Goal: Information Seeking & Learning: Check status

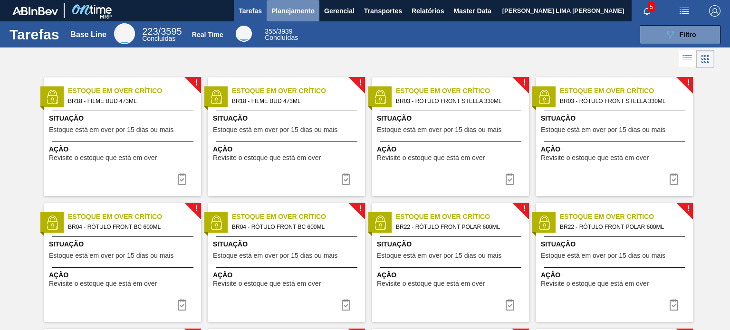
click at [302, 11] on span "Planejamento" at bounding box center [292, 10] width 43 height 11
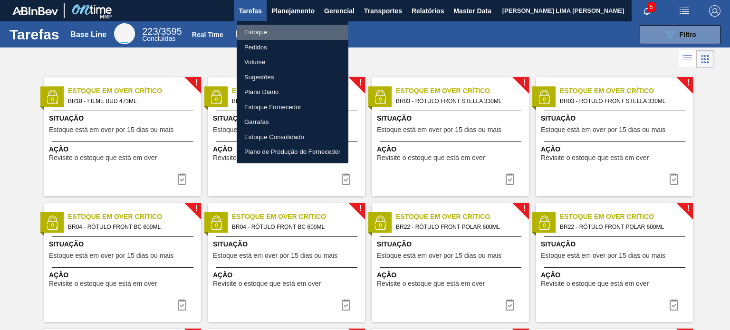
click at [283, 31] on li "Estoque" at bounding box center [293, 32] width 112 height 15
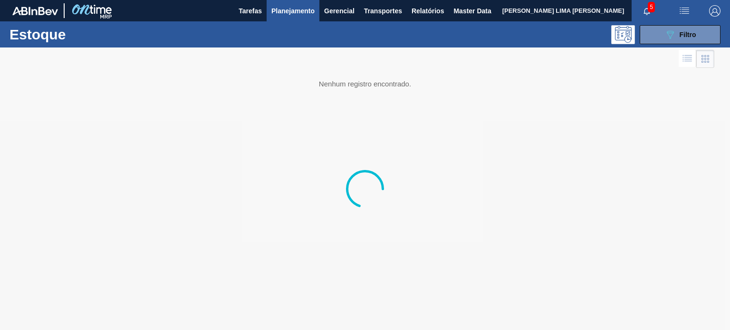
click at [684, 28] on button "089F7B8B-B2A5-4AFE-B5C0-19BA573D28AC Filtro" at bounding box center [680, 34] width 81 height 19
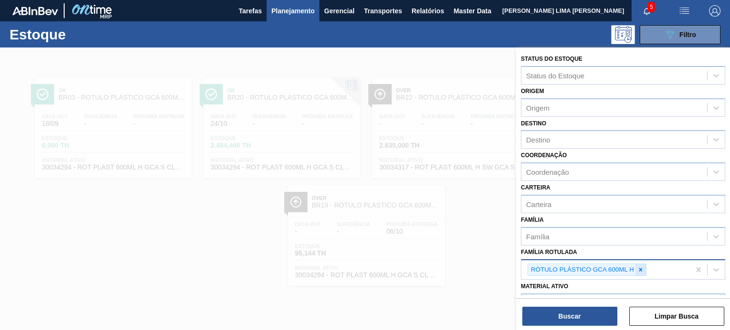
click at [637, 267] on icon at bounding box center [640, 270] width 7 height 7
click at [633, 265] on div "RÓTULO PLÁSTICO GCA 600ML H" at bounding box center [586, 270] width 119 height 13
click at [635, 267] on div at bounding box center [640, 270] width 10 height 12
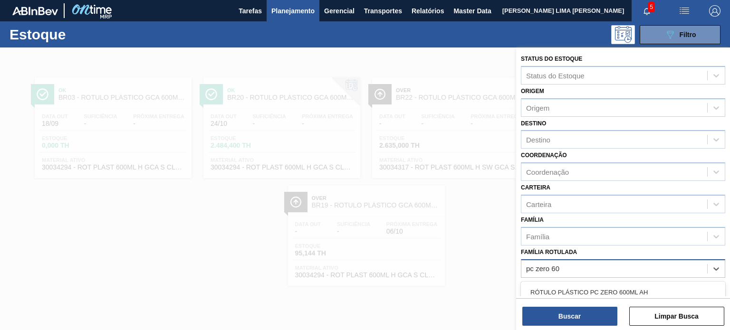
type Rotulada "pc zero 600"
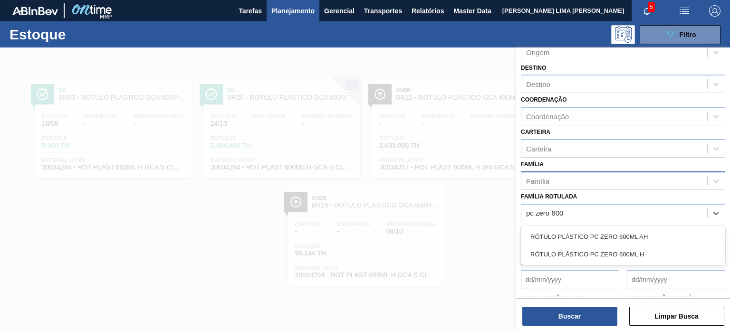
scroll to position [121, 0]
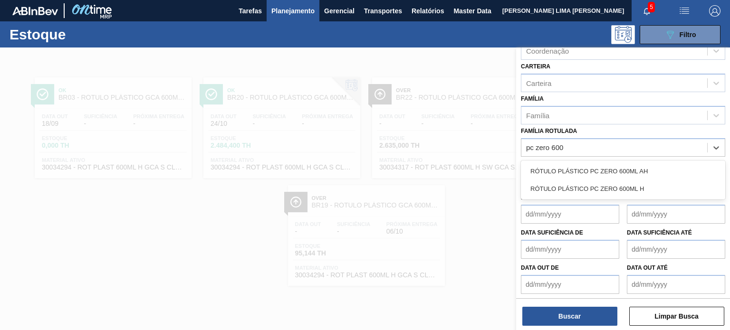
click at [640, 183] on div "RÓTULO PLÁSTICO PC ZERO 600ML H" at bounding box center [623, 189] width 204 height 18
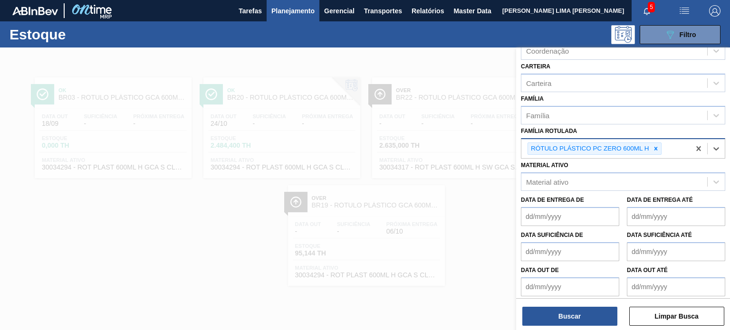
click at [653, 149] on icon at bounding box center [655, 148] width 7 height 7
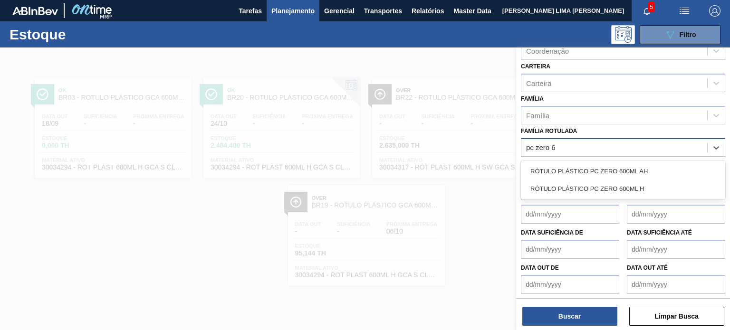
type Rotulada "pc zero 60"
click at [652, 161] on div "RÓTULO PLÁSTICO PC ZERO 600ML AH RÓTULO PLÁSTICO PC ZERO 600ML H" at bounding box center [623, 180] width 204 height 39
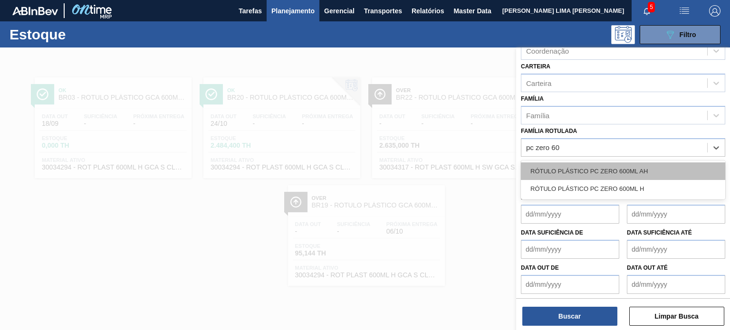
click at [636, 175] on div "RÓTULO PLÁSTICO PC ZERO 600ML AH" at bounding box center [623, 171] width 204 height 18
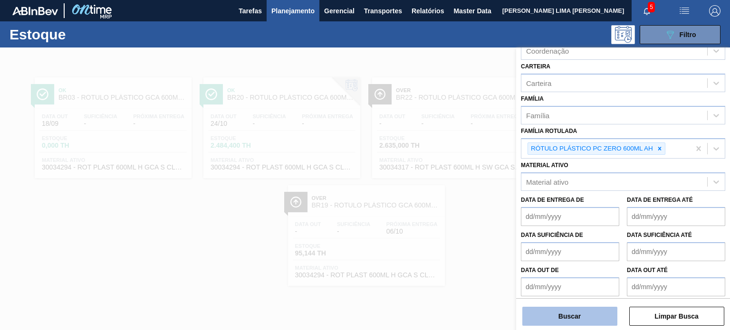
click at [583, 316] on button "Buscar" at bounding box center [569, 316] width 95 height 19
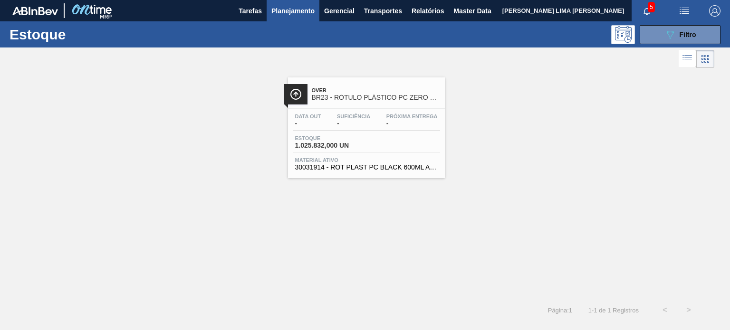
drag, startPoint x: 345, startPoint y: 108, endPoint x: 509, endPoint y: 115, distance: 163.6
click at [509, 115] on div "Over BR23 - RÓTULO PLÁSTICO PC ZERO 600ML AH Data out - Suficiência - Próxima E…" at bounding box center [365, 124] width 730 height 108
click at [662, 36] on button "089F7B8B-B2A5-4AFE-B5C0-19BA573D28AC Filtro" at bounding box center [680, 34] width 81 height 19
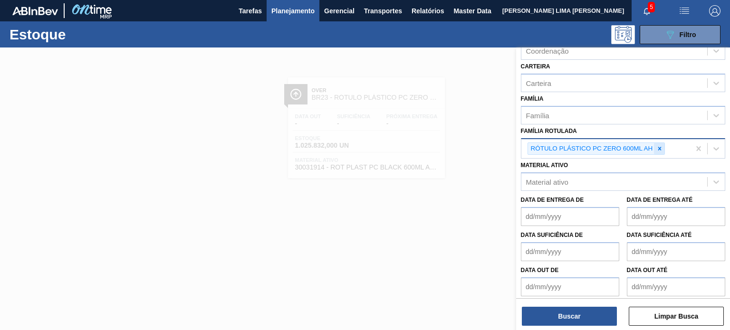
click at [658, 150] on div at bounding box center [659, 149] width 10 height 12
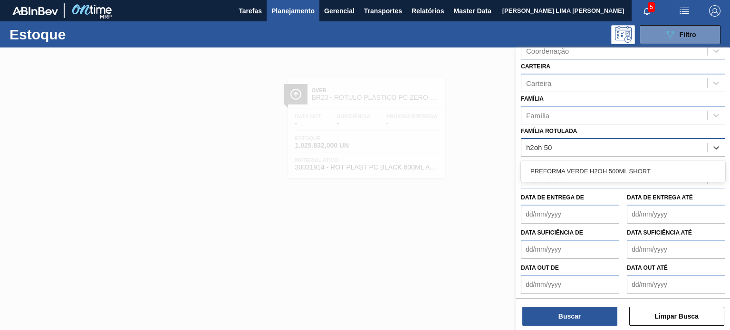
type Rotulada "h2oh 500"
type Rotulada "h2oh limão 500"
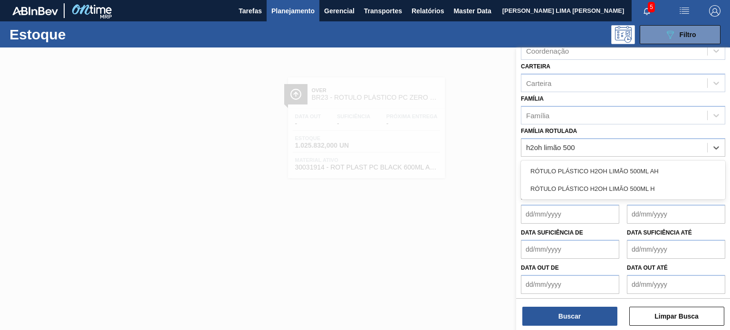
click at [643, 187] on div "RÓTULO PLÁSTICO H2OH LIMÃO 500ML H" at bounding box center [623, 189] width 204 height 18
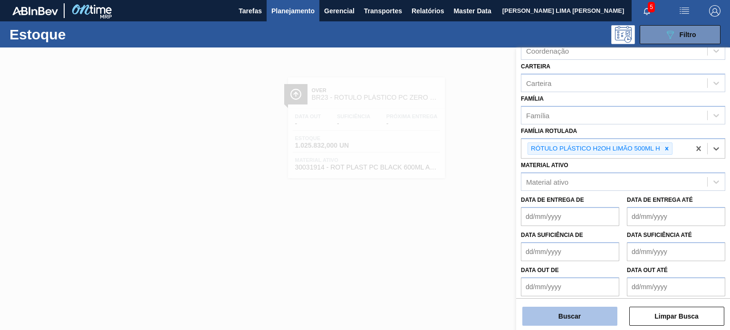
click at [609, 310] on button "Buscar" at bounding box center [569, 316] width 95 height 19
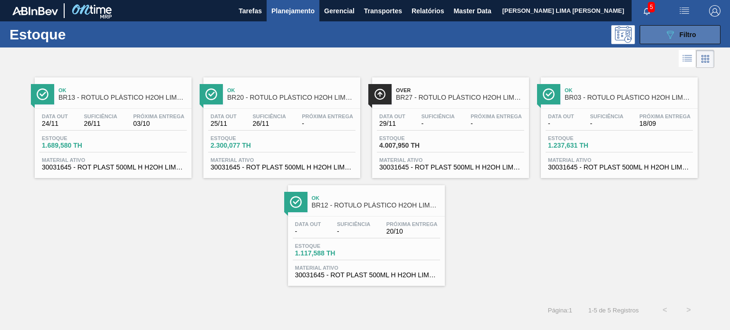
click at [679, 35] on div "089F7B8B-B2A5-4AFE-B5C0-19BA573D28AC Filtro" at bounding box center [680, 34] width 32 height 11
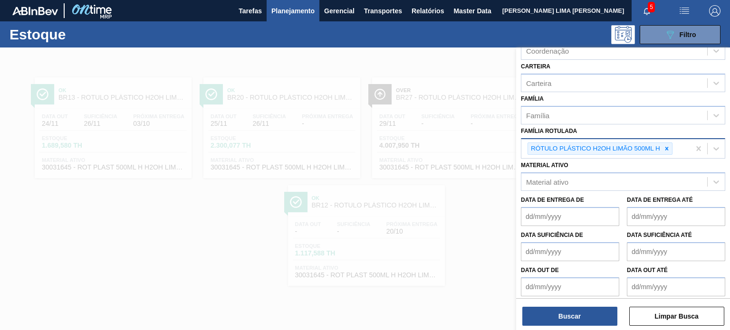
click at [668, 145] on icon at bounding box center [666, 148] width 7 height 7
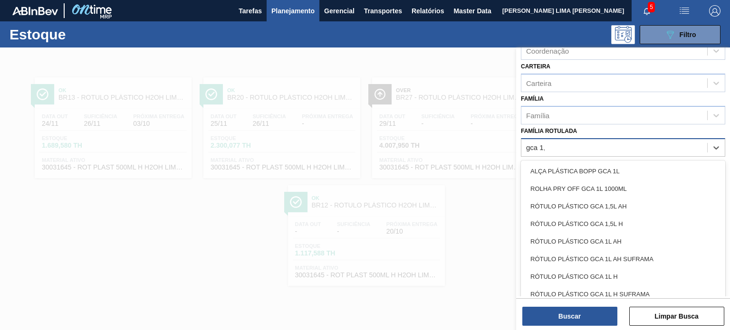
type Rotulada "gca 1,5"
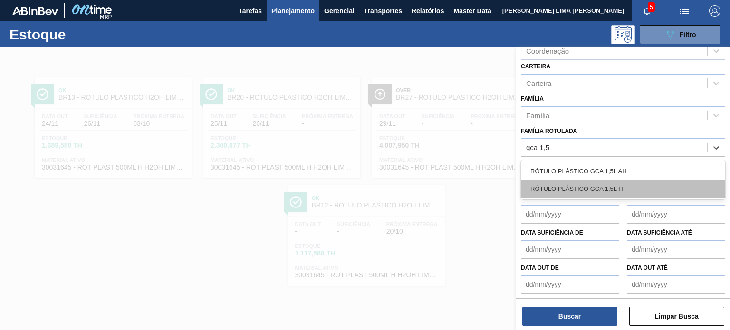
click at [618, 191] on div "RÓTULO PLÁSTICO GCA 1,5L H" at bounding box center [623, 189] width 204 height 18
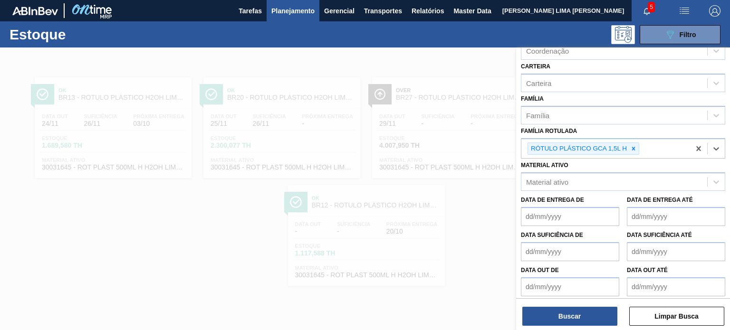
click at [582, 326] on div "Status do Estoque Status do Estoque Origem Origem Destino Destino Coordenação C…" at bounding box center [623, 190] width 214 height 285
click at [579, 317] on button "Buscar" at bounding box center [569, 316] width 95 height 19
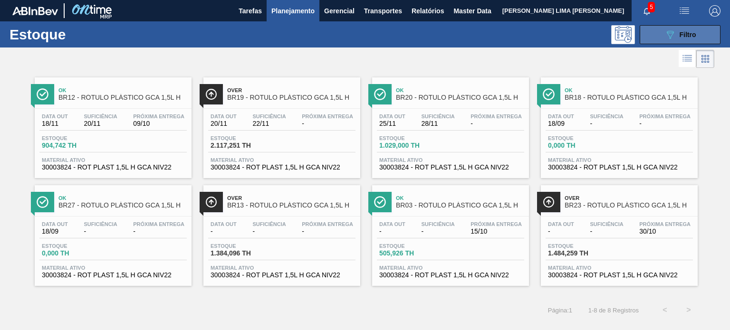
click at [685, 41] on button "089F7B8B-B2A5-4AFE-B5C0-19BA573D28AC Filtro" at bounding box center [680, 34] width 81 height 19
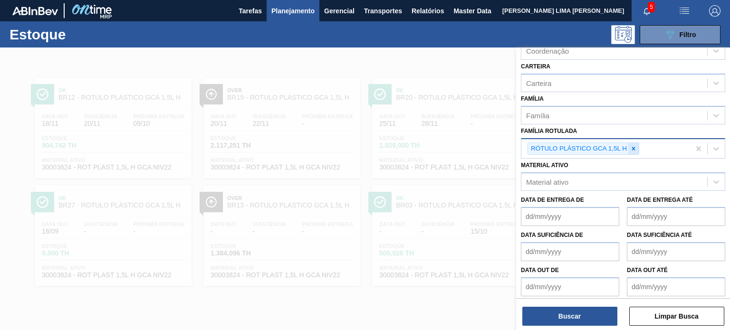
click at [636, 146] on icon at bounding box center [633, 148] width 7 height 7
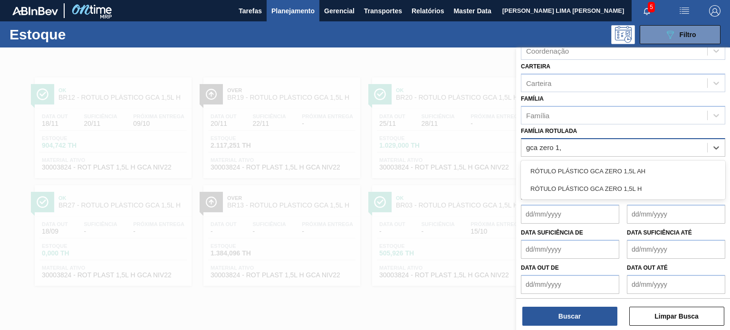
type Rotulada "gca zero 1,5"
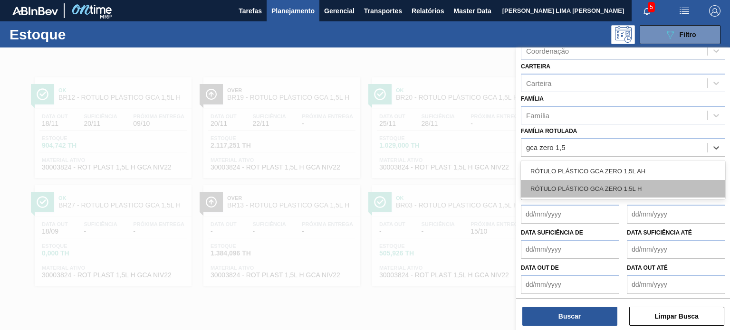
click at [602, 184] on div "RÓTULO PLÁSTICO GCA ZERO 1,5L H" at bounding box center [623, 189] width 204 height 18
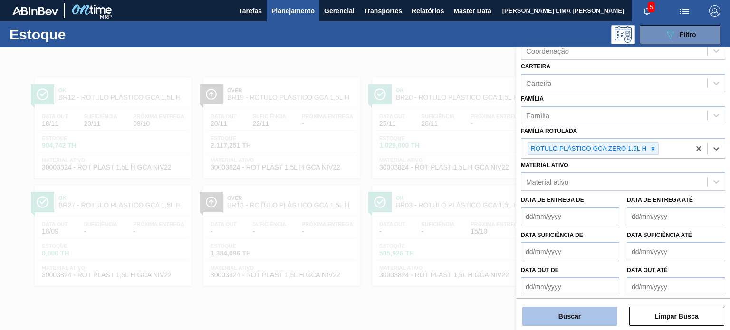
click at [598, 323] on button "Buscar" at bounding box center [569, 316] width 95 height 19
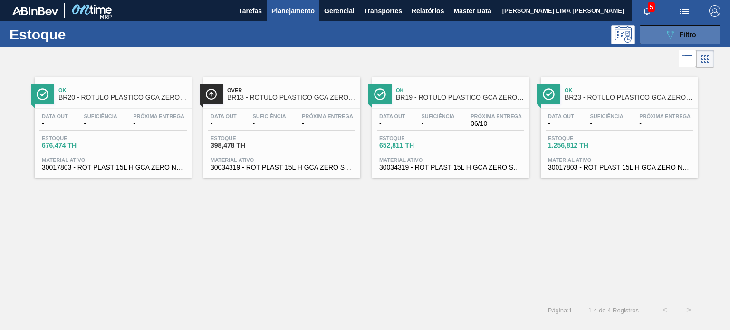
click at [684, 26] on button "089F7B8B-B2A5-4AFE-B5C0-19BA573D28AC Filtro" at bounding box center [680, 34] width 81 height 19
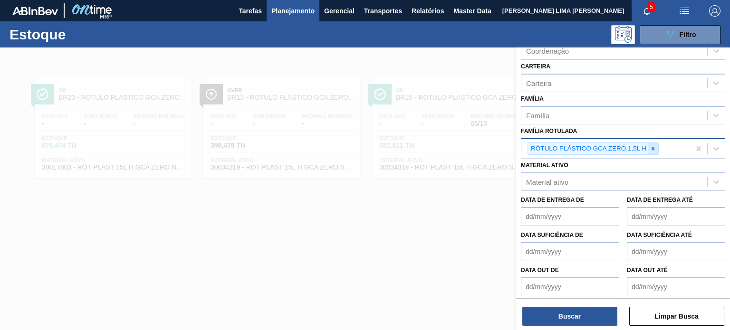
click at [658, 143] on div at bounding box center [653, 149] width 10 height 12
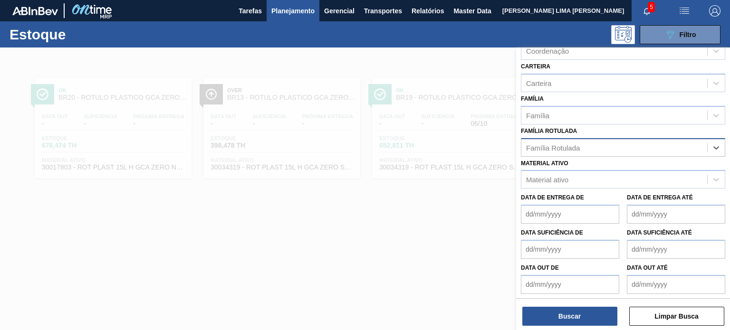
paste Rotulada "FILME LISO 800x60"
type Rotulada "FILME LISO 800x60"
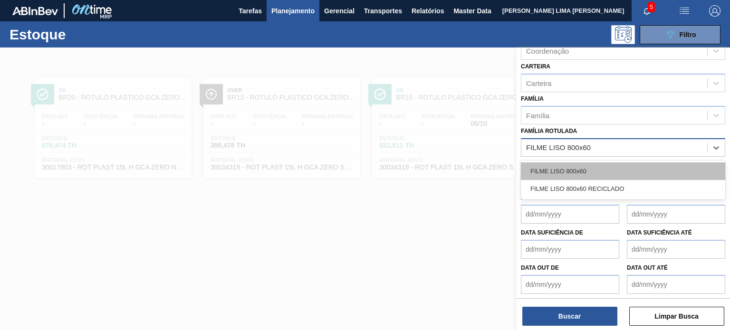
click at [609, 163] on div "FILME LISO 800x60" at bounding box center [623, 171] width 204 height 18
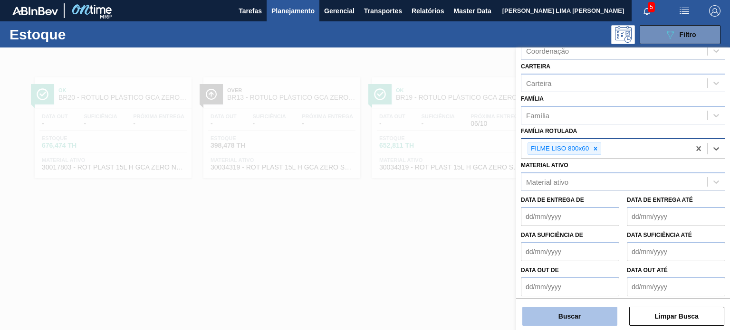
click at [589, 309] on button "Buscar" at bounding box center [569, 316] width 95 height 19
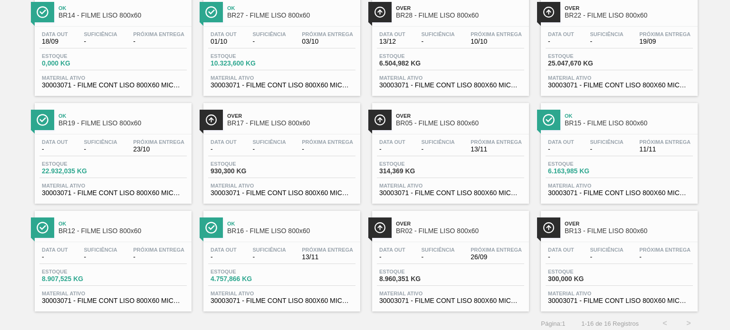
scroll to position [0, 0]
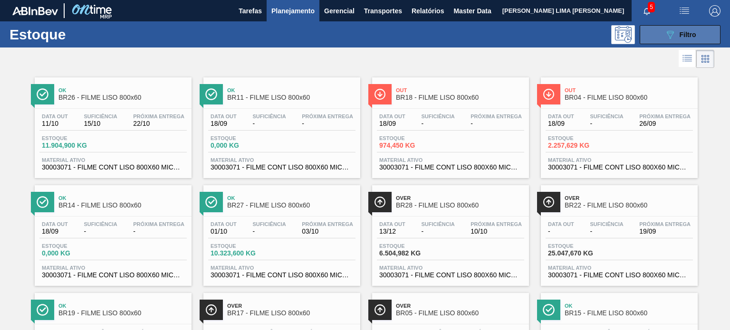
click at [698, 29] on button "089F7B8B-B2A5-4AFE-B5C0-19BA573D28AC Filtro" at bounding box center [680, 34] width 81 height 19
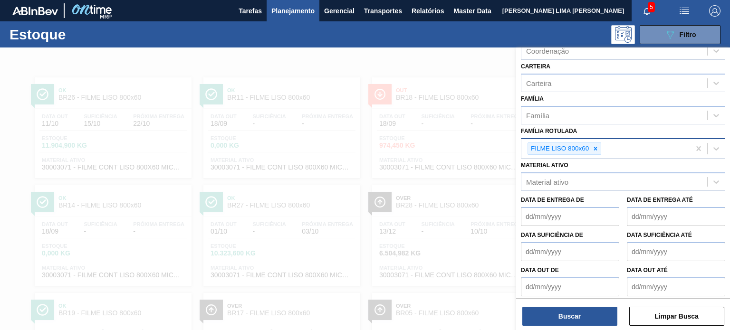
click at [597, 147] on icon at bounding box center [595, 148] width 7 height 7
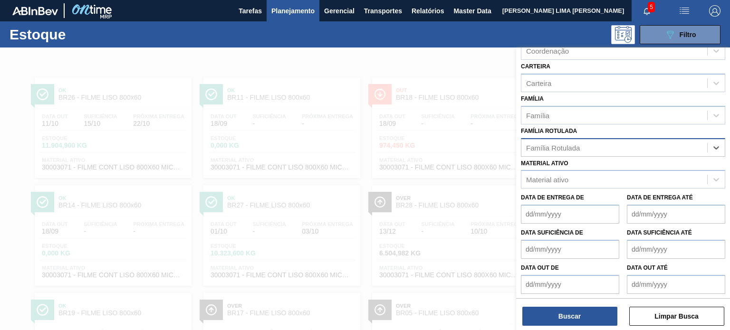
paste Rotulada "FILME SK 269ML"
type Rotulada "FILME SK 269ML"
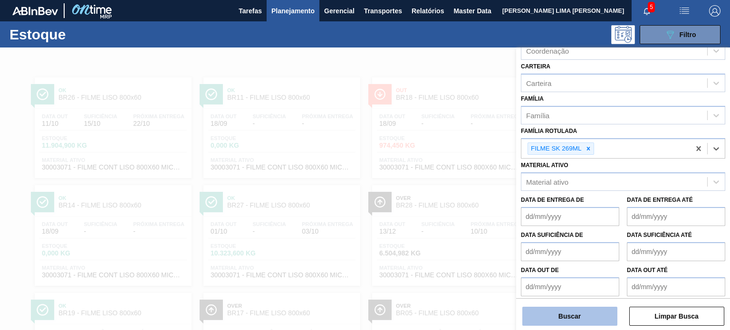
click at [550, 323] on button "Buscar" at bounding box center [569, 316] width 95 height 19
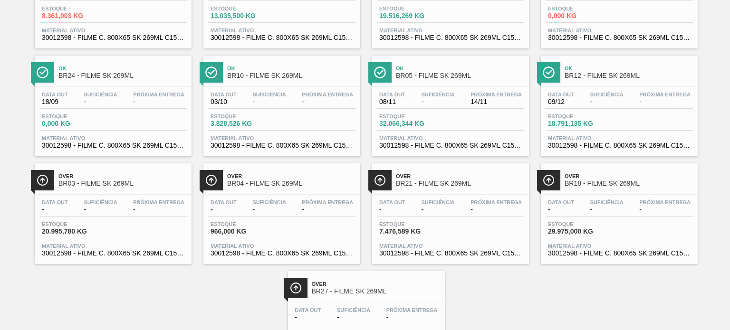
scroll to position [285, 0]
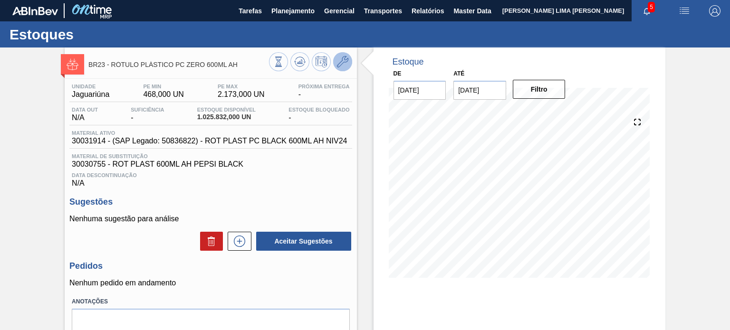
click at [337, 63] on icon at bounding box center [342, 61] width 11 height 11
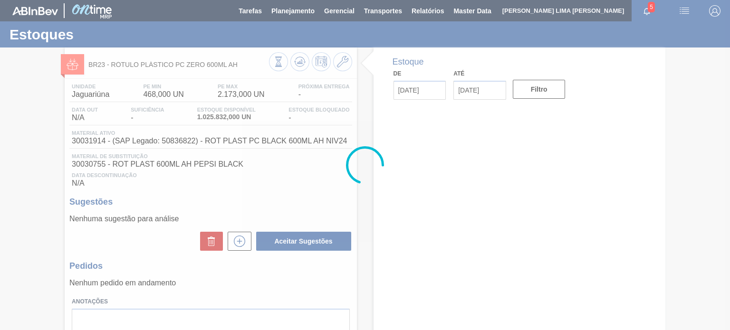
click at [224, 72] on div at bounding box center [365, 165] width 730 height 330
click at [239, 67] on div at bounding box center [365, 165] width 730 height 330
click at [244, 65] on div at bounding box center [365, 165] width 730 height 330
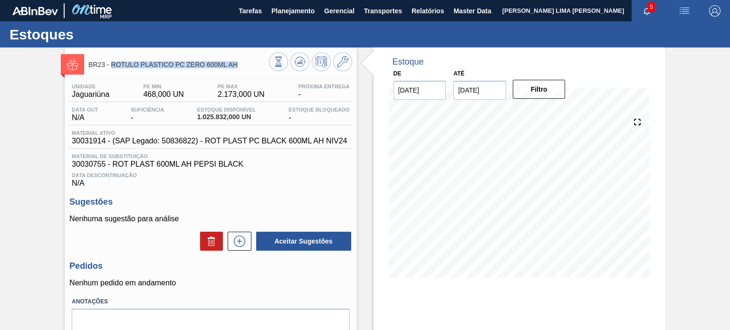
drag, startPoint x: 241, startPoint y: 65, endPoint x: 112, endPoint y: 65, distance: 129.7
click at [112, 65] on span "BR23 - RÓTULO PLÁSTICO PC ZERO 600ML AH" at bounding box center [178, 64] width 180 height 7
copy span "RÓTULO PLÁSTICO PC ZERO 600ML AH"
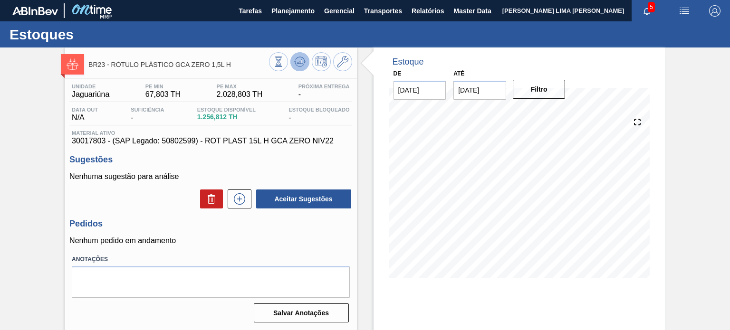
click at [296, 58] on icon at bounding box center [299, 61] width 11 height 11
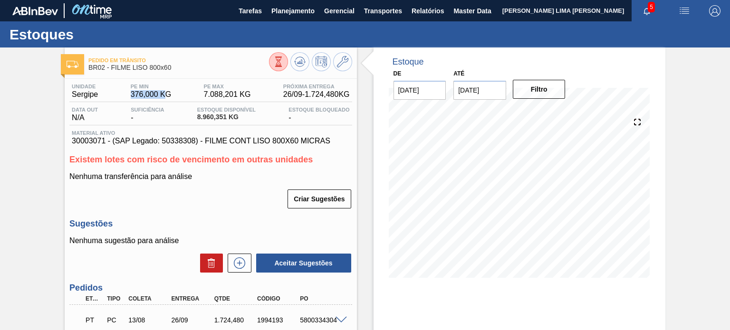
drag, startPoint x: 125, startPoint y: 96, endPoint x: 162, endPoint y: 93, distance: 37.3
click at [162, 93] on div "Unidade Sergipe PE MIN 376,000 KG PE MAX 7.088,201 KG Próxima Entrega 26/09 - 1…" at bounding box center [210, 93] width 282 height 19
click at [213, 93] on span "7.088,201 KG" at bounding box center [227, 94] width 47 height 9
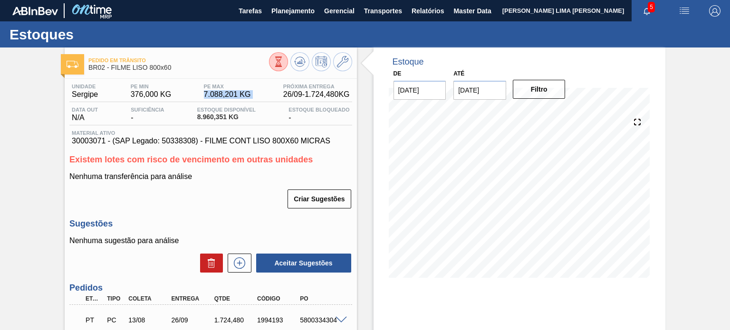
click at [141, 92] on span "376,000 KG" at bounding box center [151, 94] width 40 height 9
click at [214, 87] on span "PE MAX" at bounding box center [227, 87] width 47 height 6
click at [215, 92] on span "7.088,201 KG" at bounding box center [227, 94] width 47 height 9
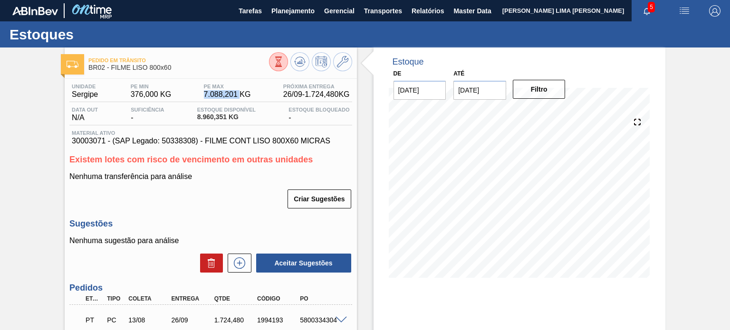
click at [215, 92] on span "7.088,201 KG" at bounding box center [227, 94] width 47 height 9
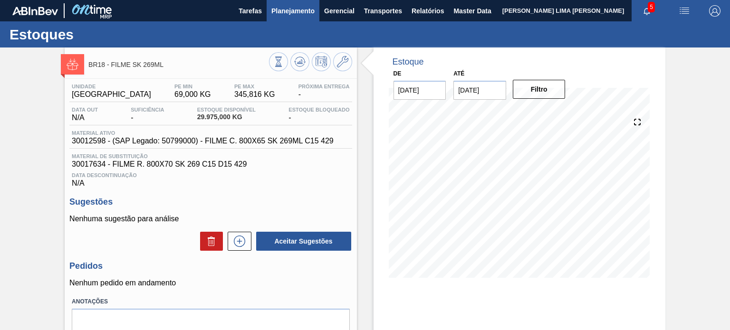
click at [310, 5] on span "Planejamento" at bounding box center [292, 10] width 43 height 11
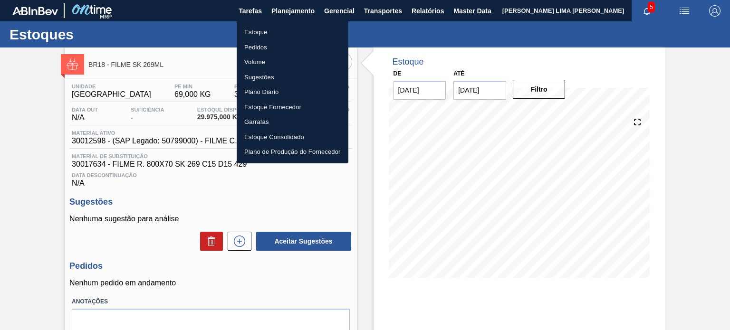
click at [304, 29] on li "Estoque" at bounding box center [293, 32] width 112 height 15
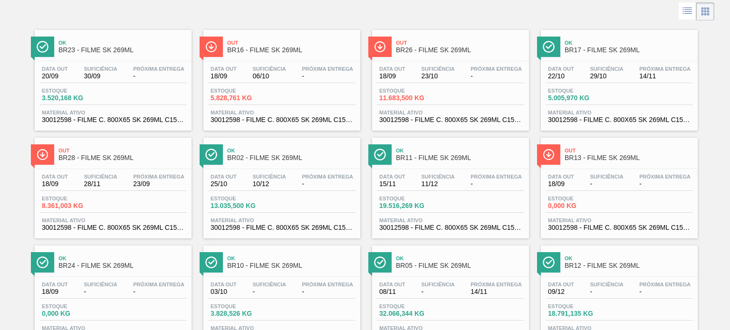
scroll to position [143, 0]
